Goal: Task Accomplishment & Management: Manage account settings

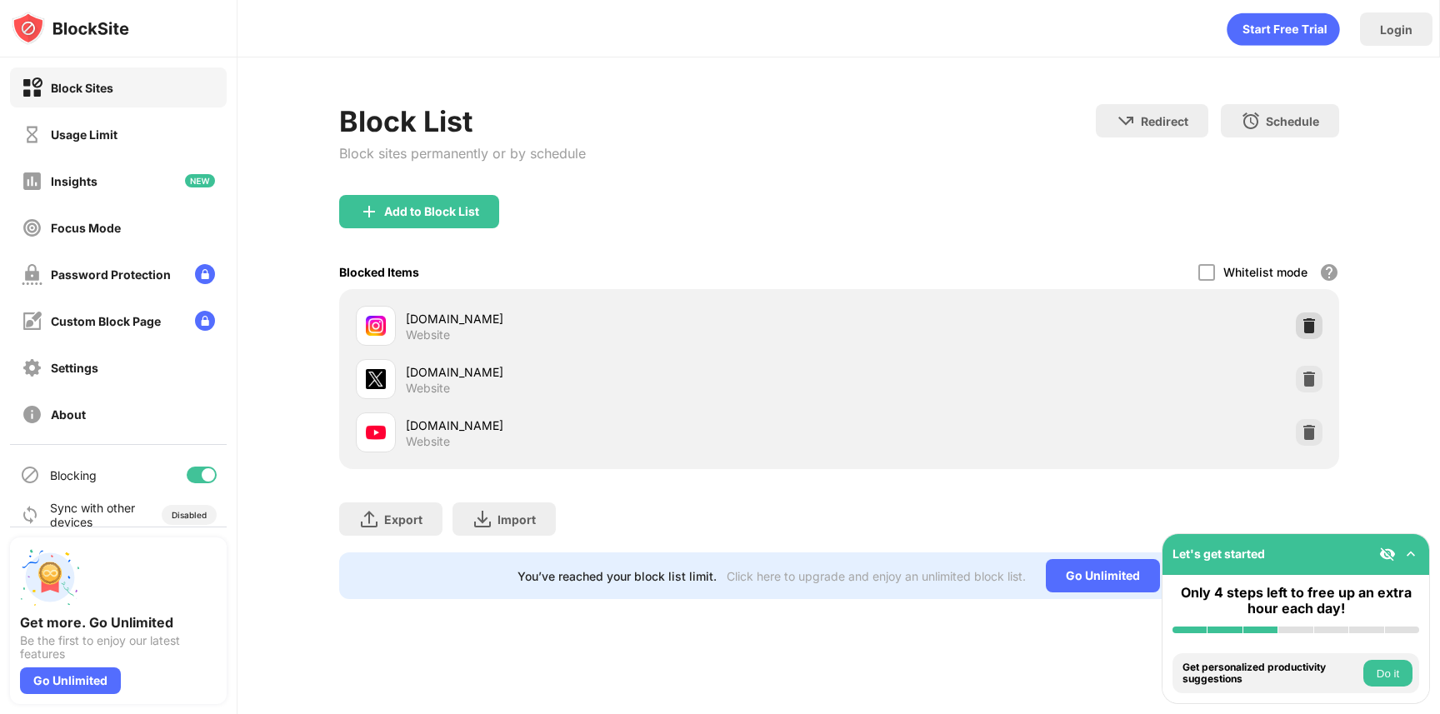
click at [1305, 319] on img at bounding box center [1309, 326] width 17 height 17
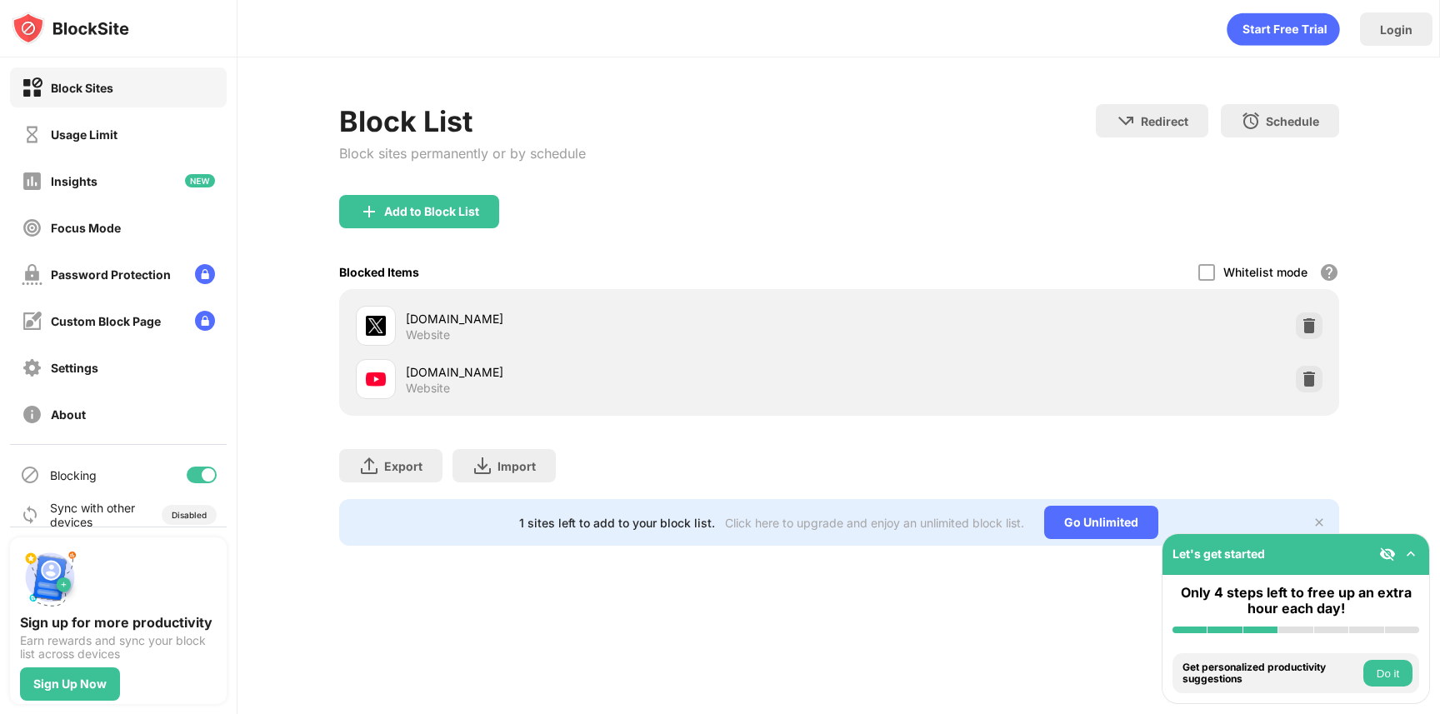
click at [436, 213] on div "Add to Block List" at bounding box center [431, 211] width 95 height 13
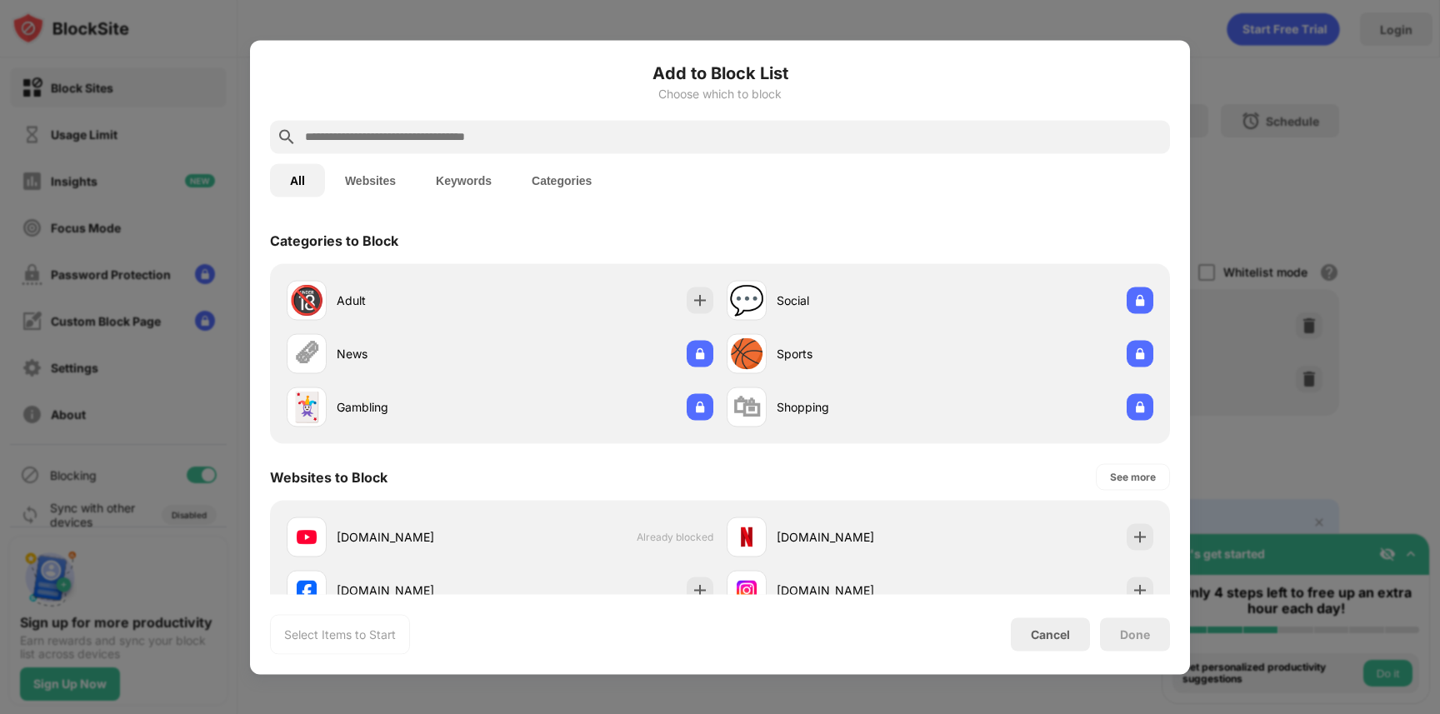
click at [398, 133] on input "text" at bounding box center [733, 137] width 860 height 20
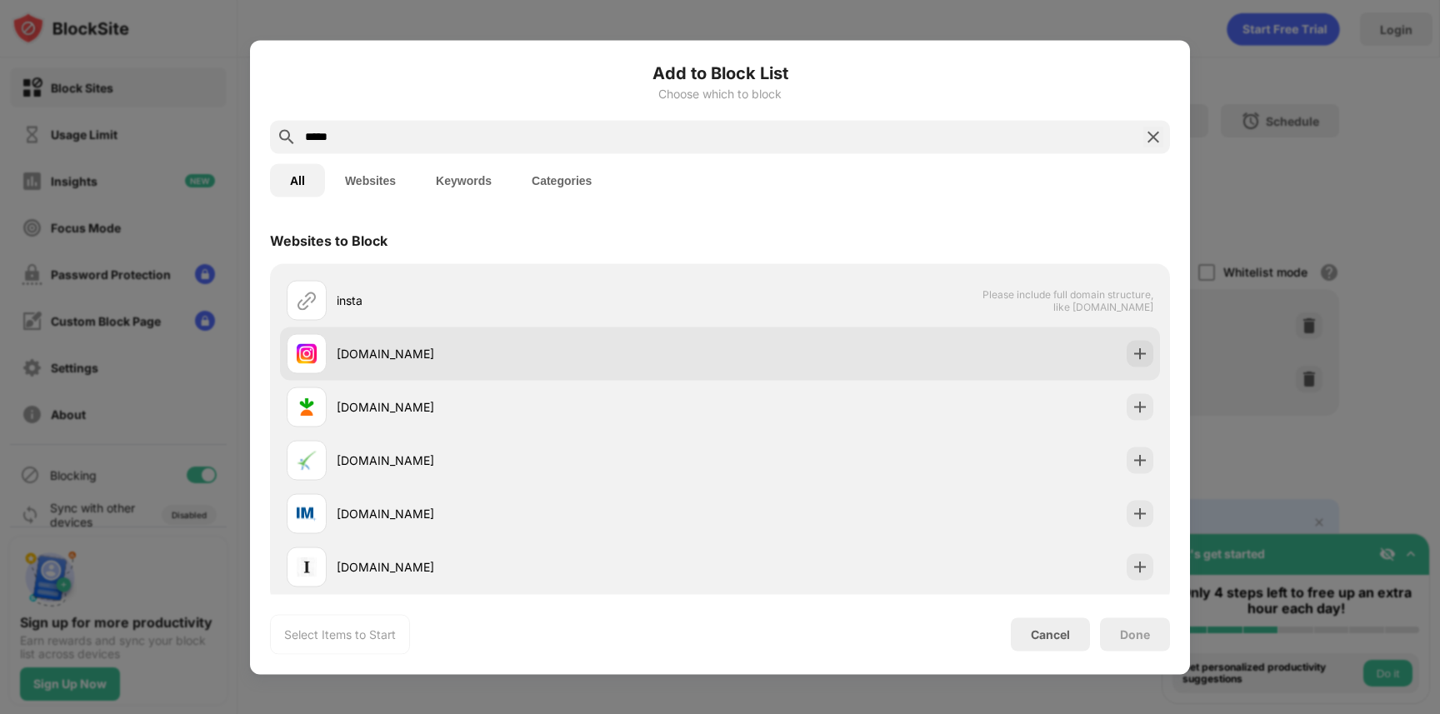
type input "*****"
click at [429, 338] on div "instagram.com" at bounding box center [503, 353] width 433 height 40
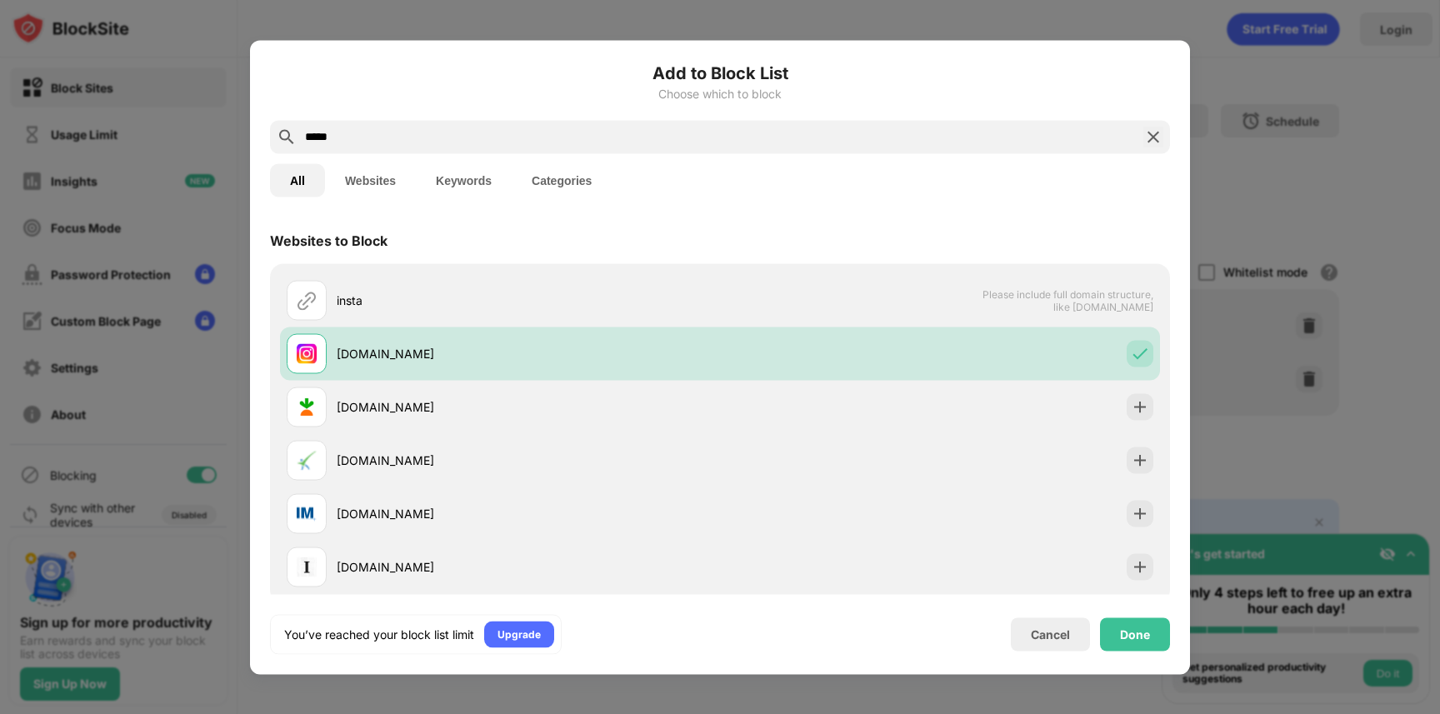
click at [1124, 625] on div "Done" at bounding box center [1135, 634] width 70 height 33
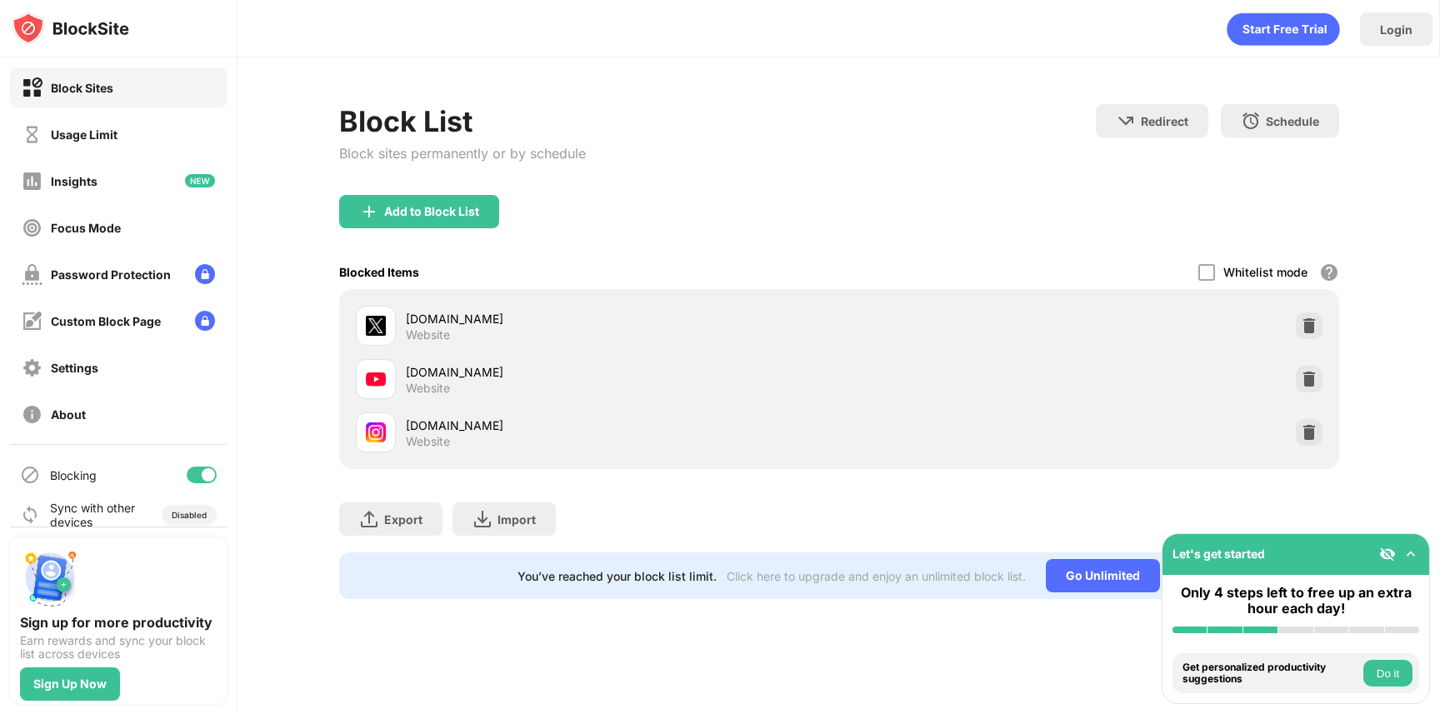
drag, startPoint x: 299, startPoint y: 39, endPoint x: 280, endPoint y: 6, distance: 38.5
click at [299, 38] on div "Login" at bounding box center [839, 25] width 1202 height 50
click at [1318, 376] on div at bounding box center [1309, 379] width 27 height 27
